Goal: Check status: Check status

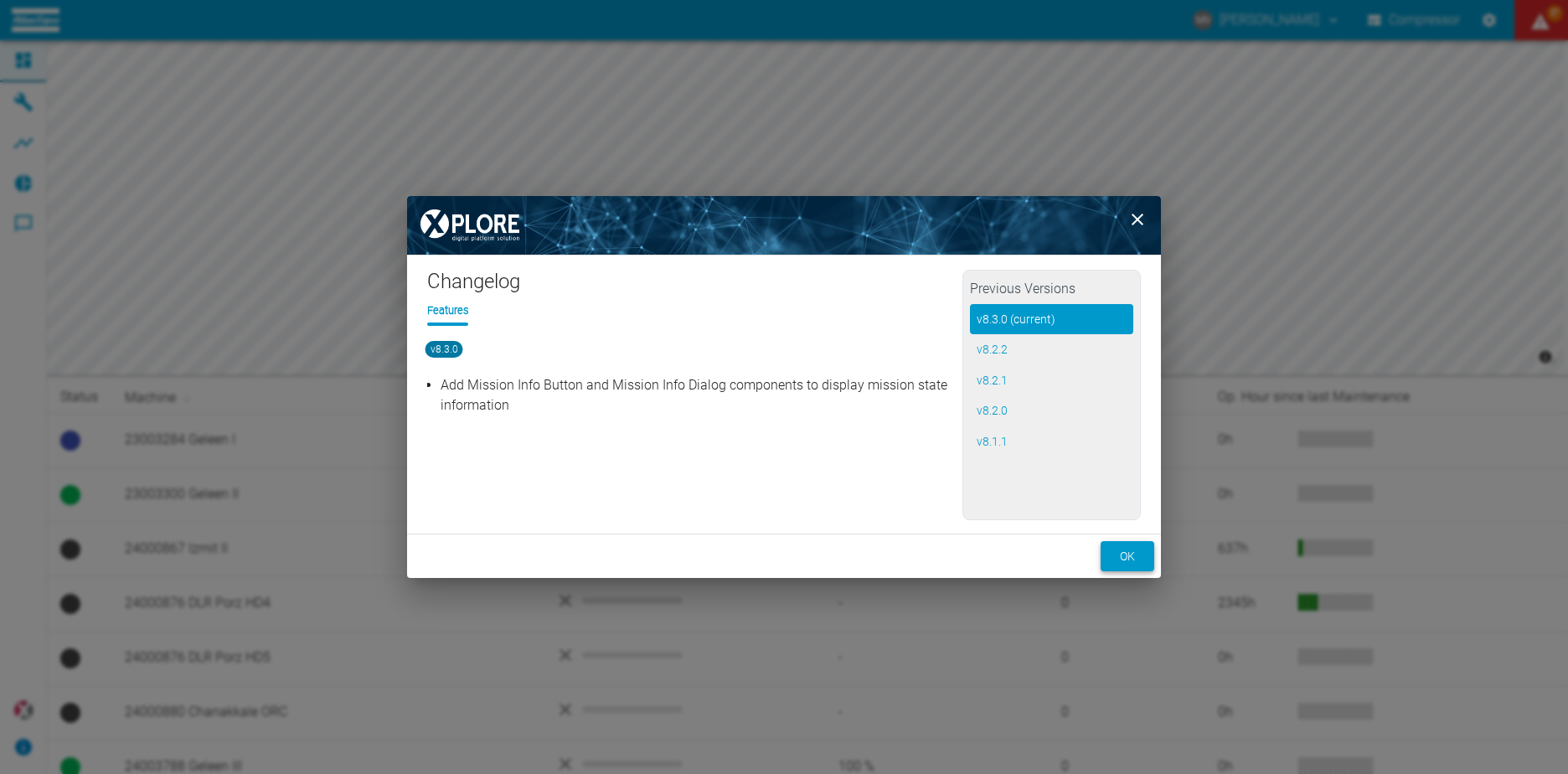
click at [1137, 554] on button "ok" at bounding box center [1127, 556] width 53 height 31
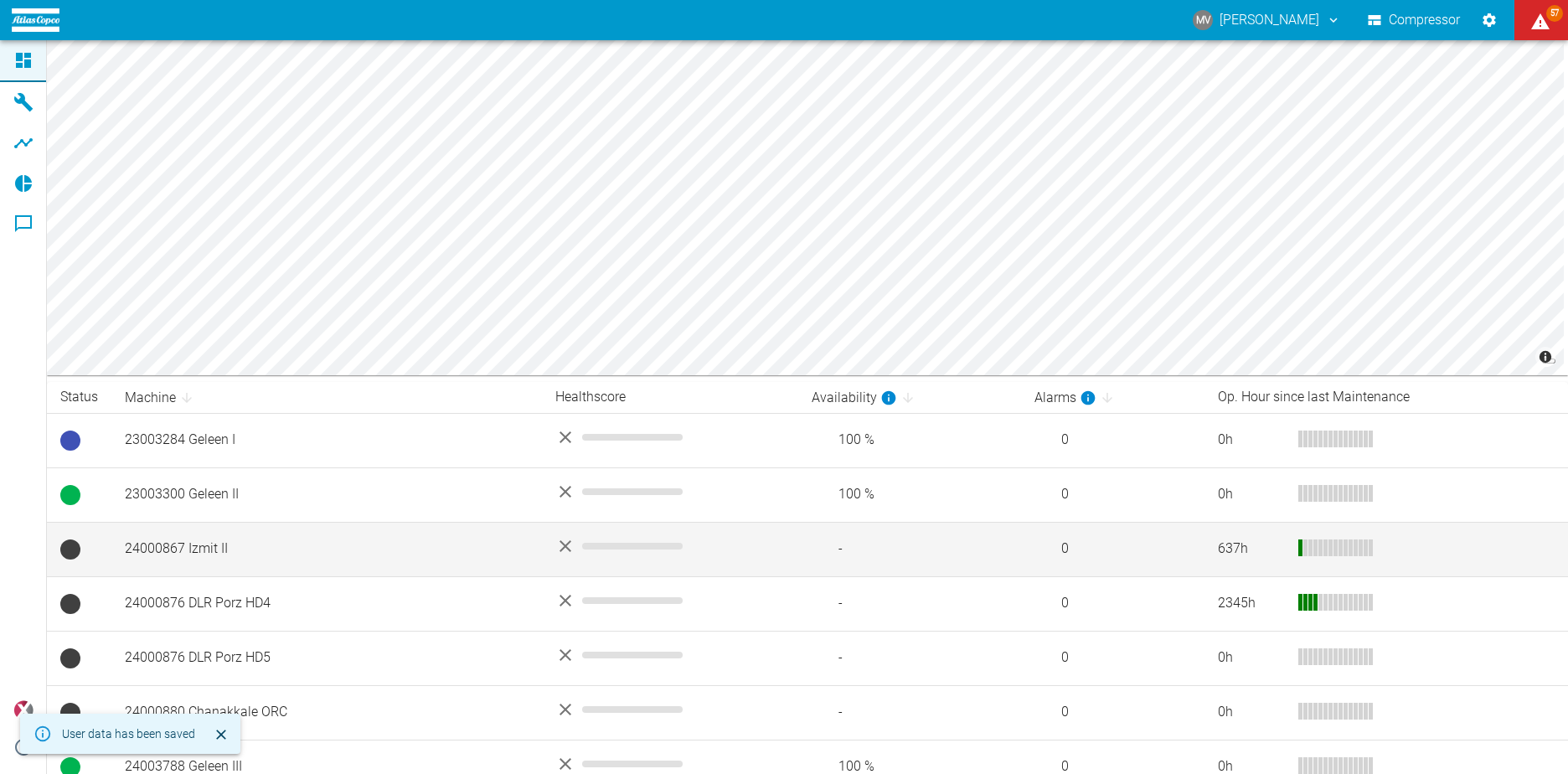
click at [215, 549] on td "24000867 Izmit II" at bounding box center [327, 549] width 431 height 54
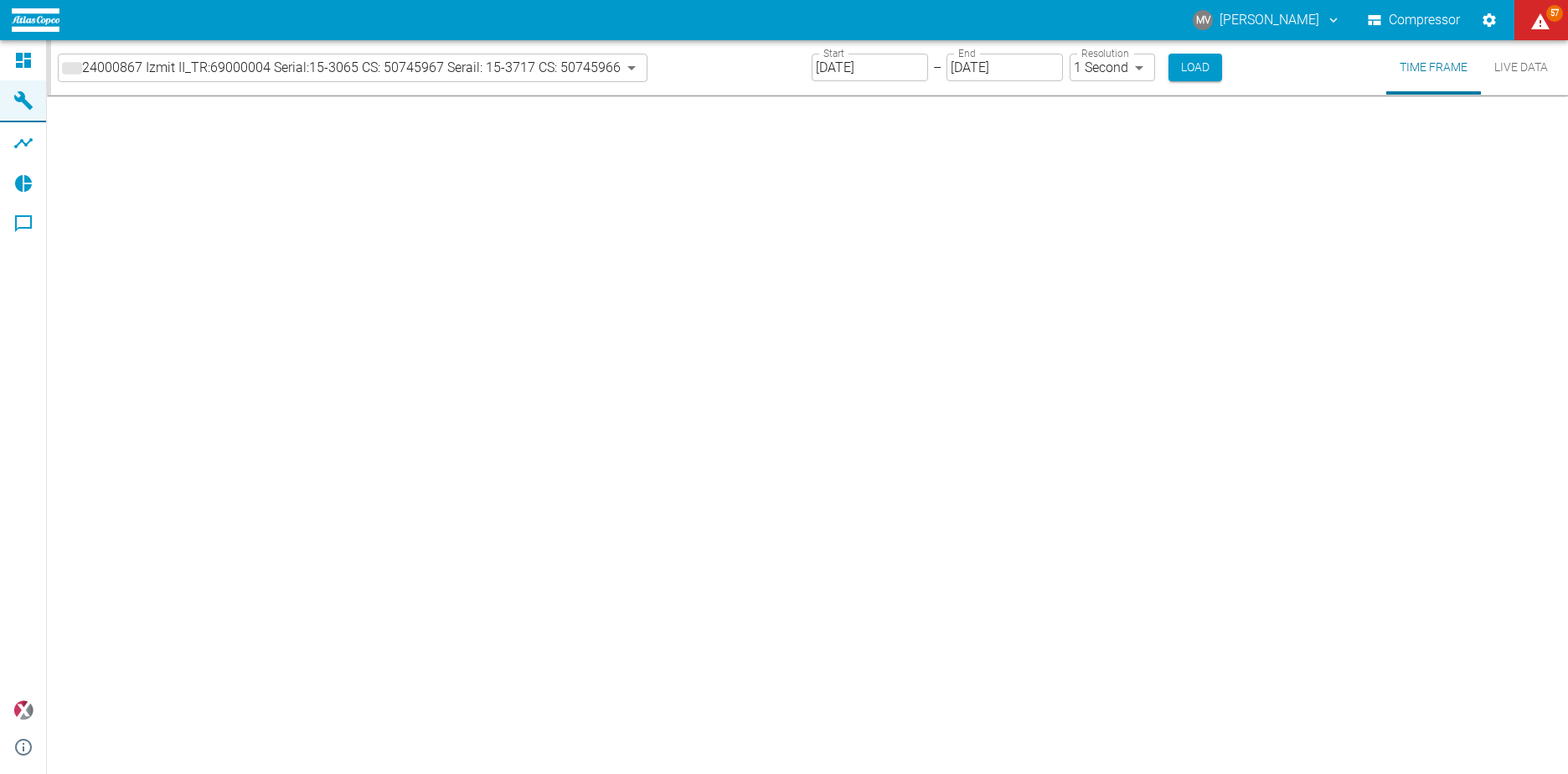
type input "2min"
